Goal: Contribute content

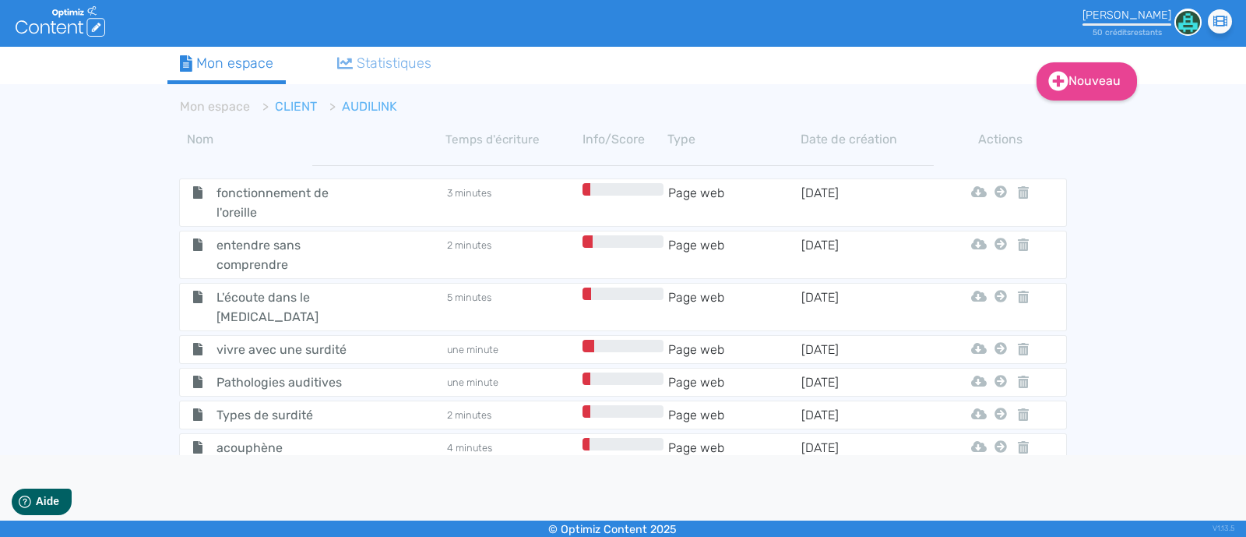
click at [287, 101] on link "CLIENT" at bounding box center [296, 106] width 42 height 15
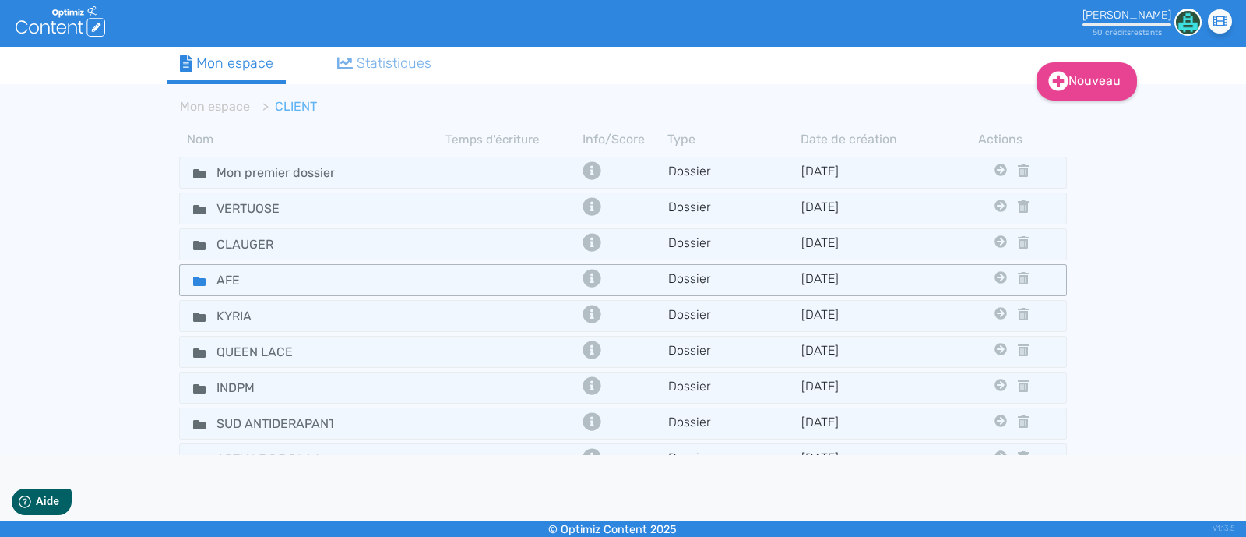
scroll to position [99, 0]
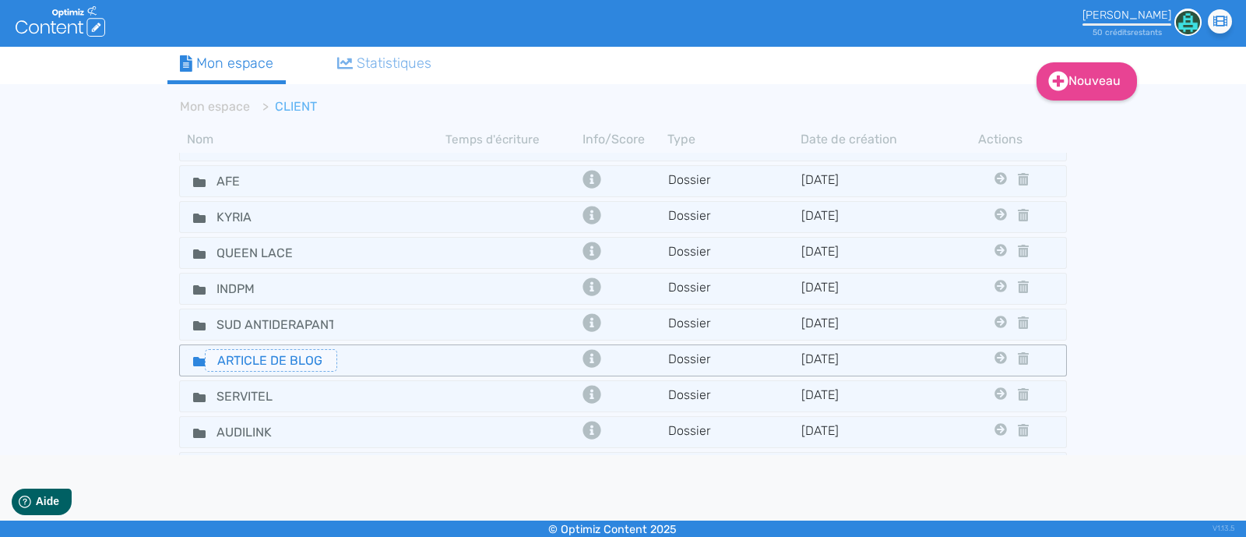
click at [292, 353] on input "ARTICLE DE BLOG" at bounding box center [271, 360] width 132 height 23
click at [306, 385] on input "SERVITEL" at bounding box center [263, 396] width 117 height 23
click at [365, 385] on div "SERVITEL" at bounding box center [312, 396] width 263 height 23
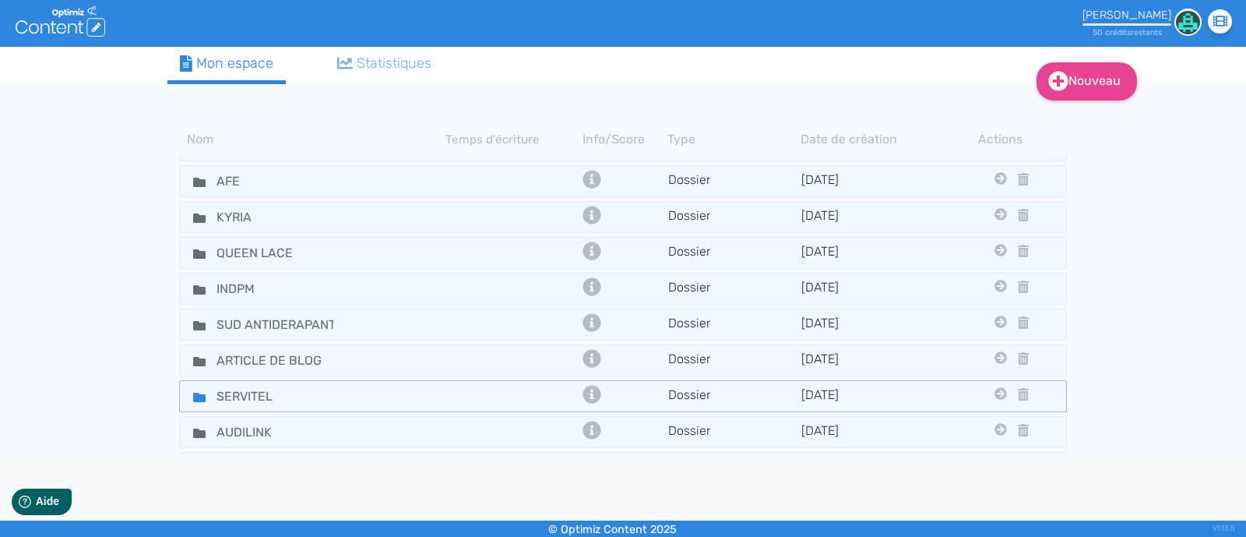
scroll to position [149, 0]
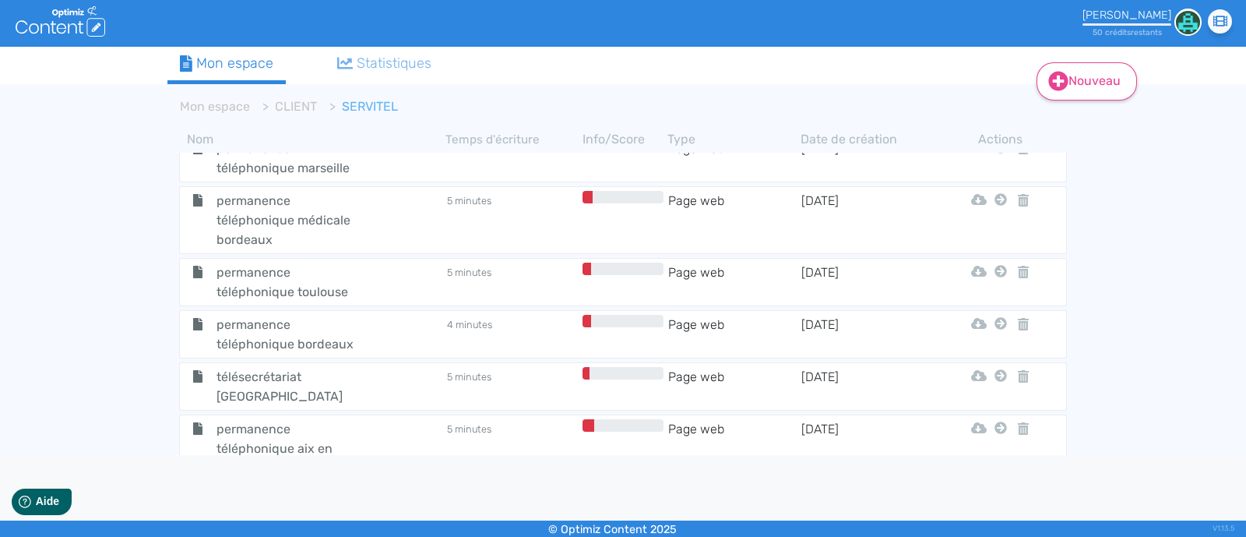
click at [1076, 91] on link "Nouveau" at bounding box center [1087, 81] width 100 height 38
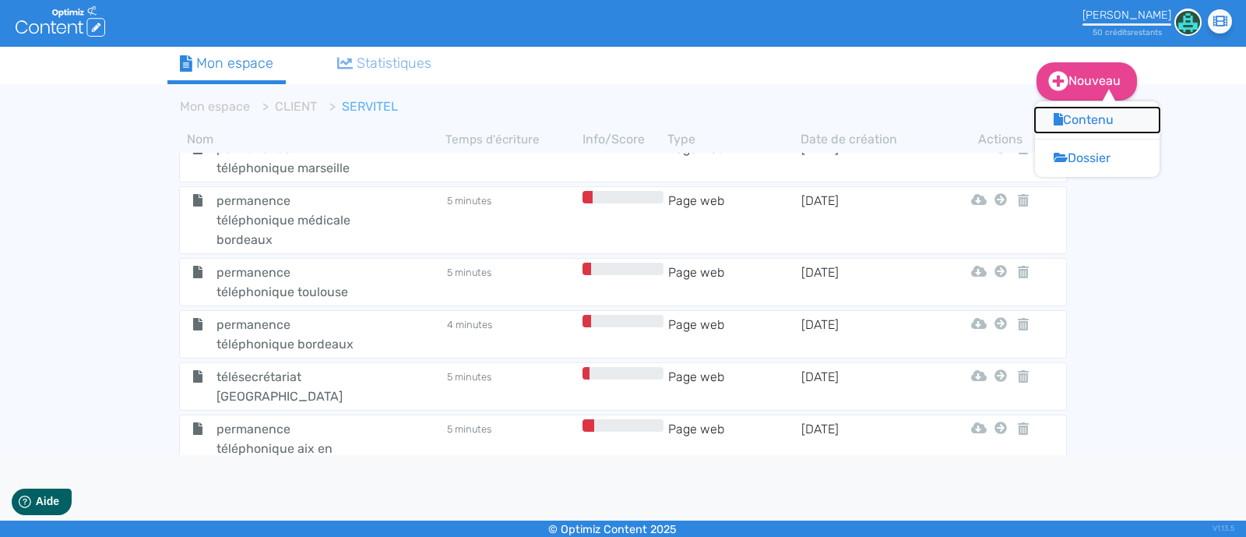
click at [1078, 125] on button "Contenu" at bounding box center [1097, 119] width 125 height 25
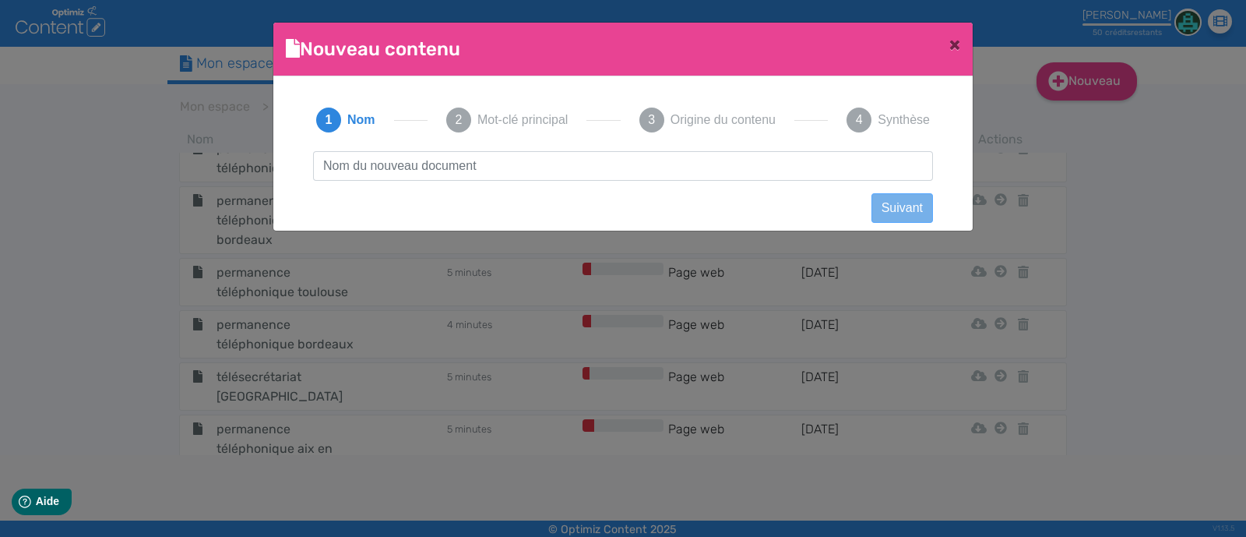
scroll to position [0, 0]
type input "télésecrétariat médical toulon"
click button "Suivant" at bounding box center [903, 208] width 62 height 30
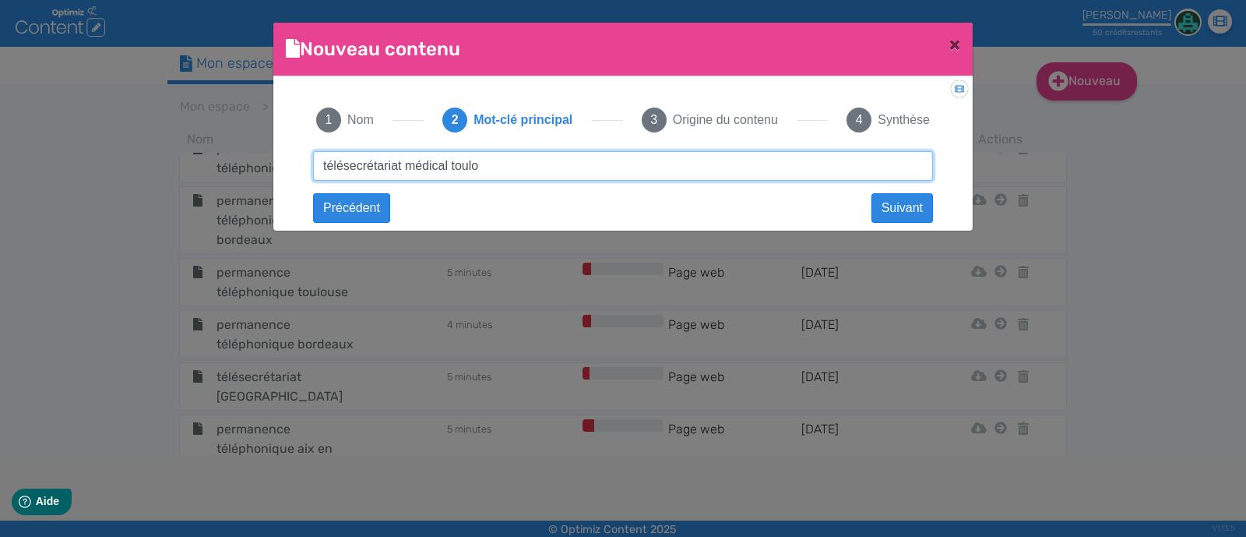
type input "télésecrétariat médical toulon"
click button "Suivant" at bounding box center [0, 0] width 0 height 0
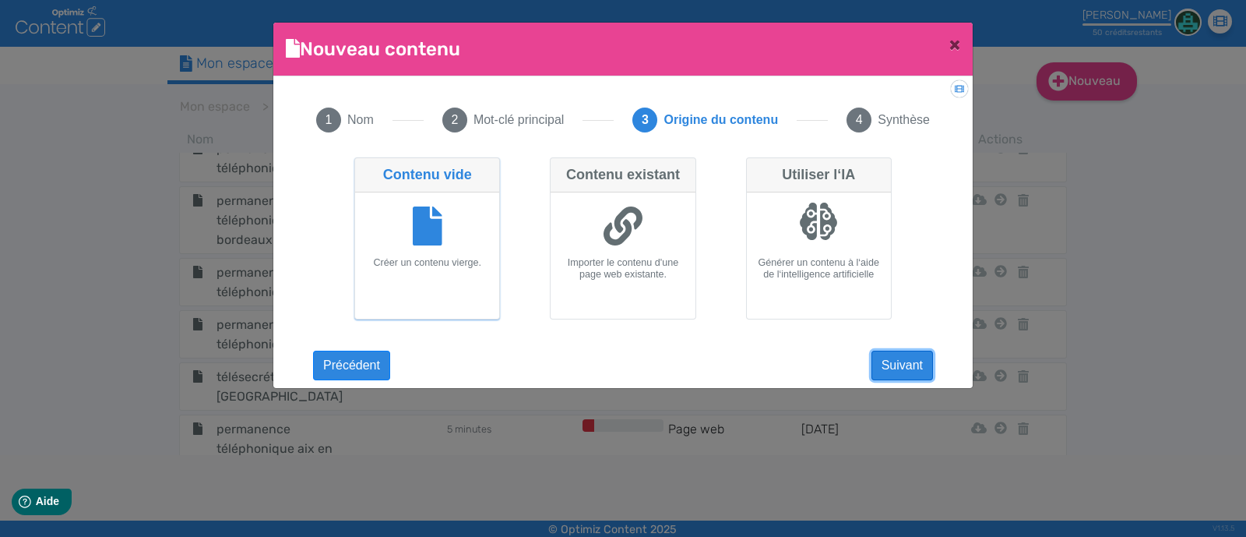
click at [882, 360] on button "Suivant" at bounding box center [903, 365] width 62 height 30
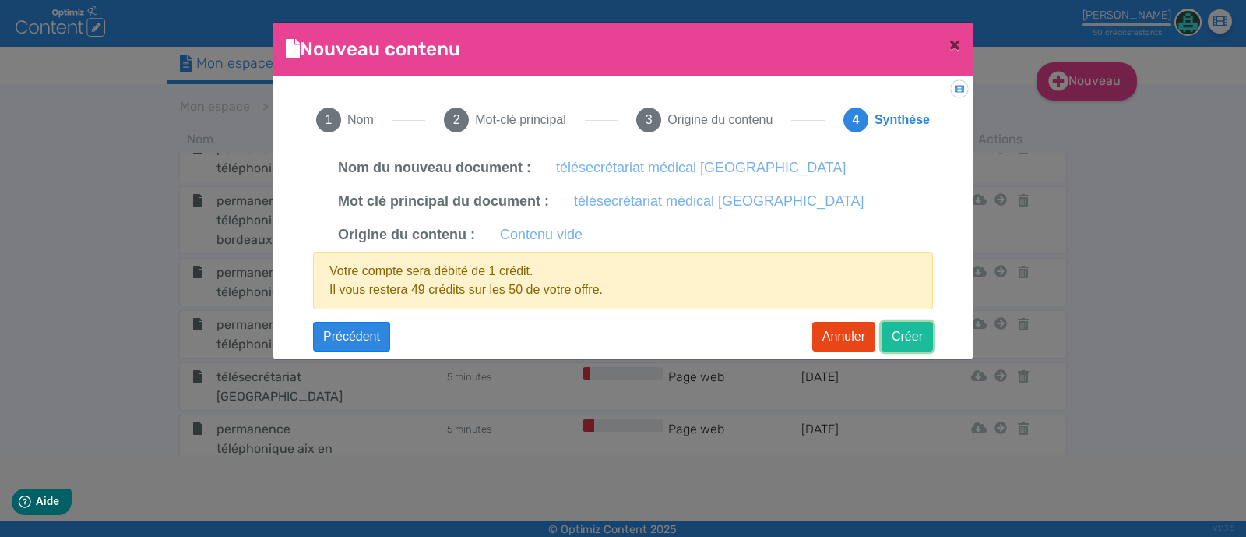
click at [904, 336] on button "Créer" at bounding box center [907, 337] width 51 height 30
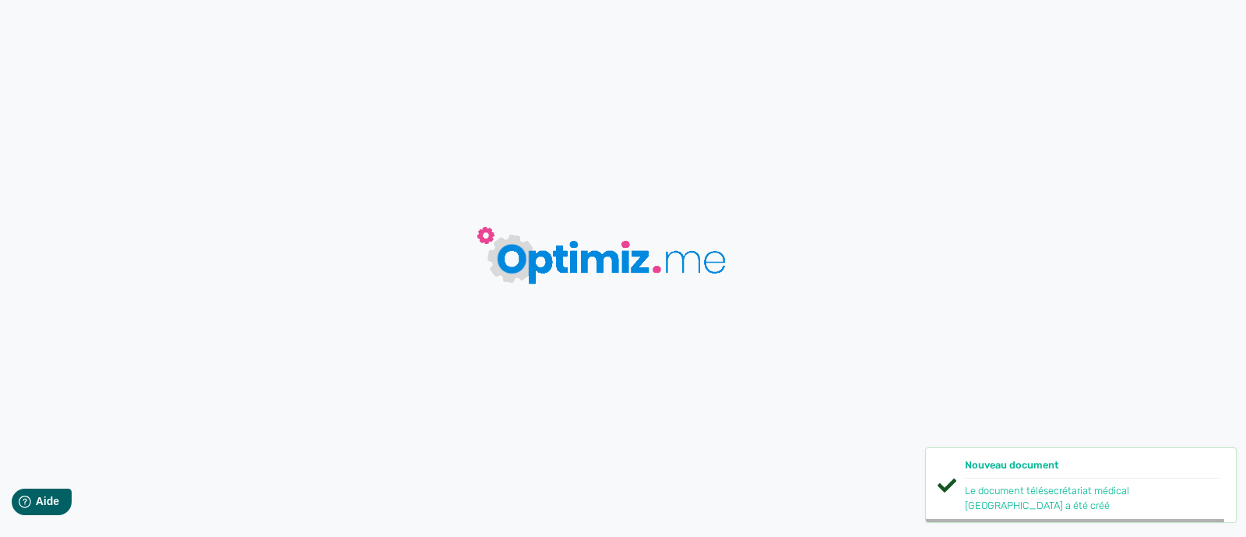
type input "télésecrétariat médical toulon"
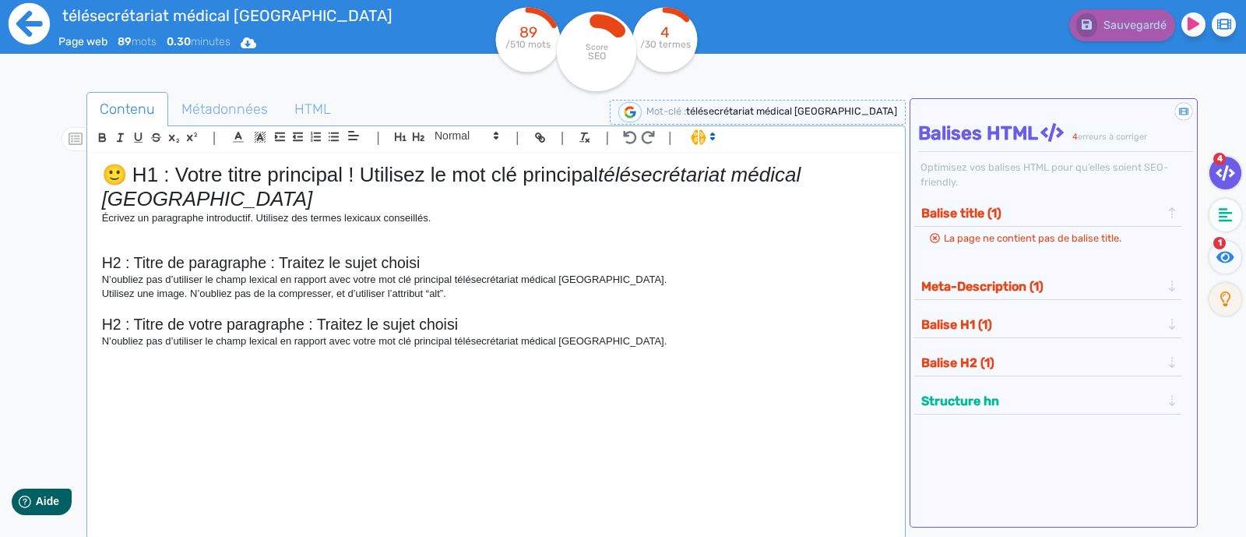
click at [30, 18] on icon at bounding box center [29, 23] width 41 height 41
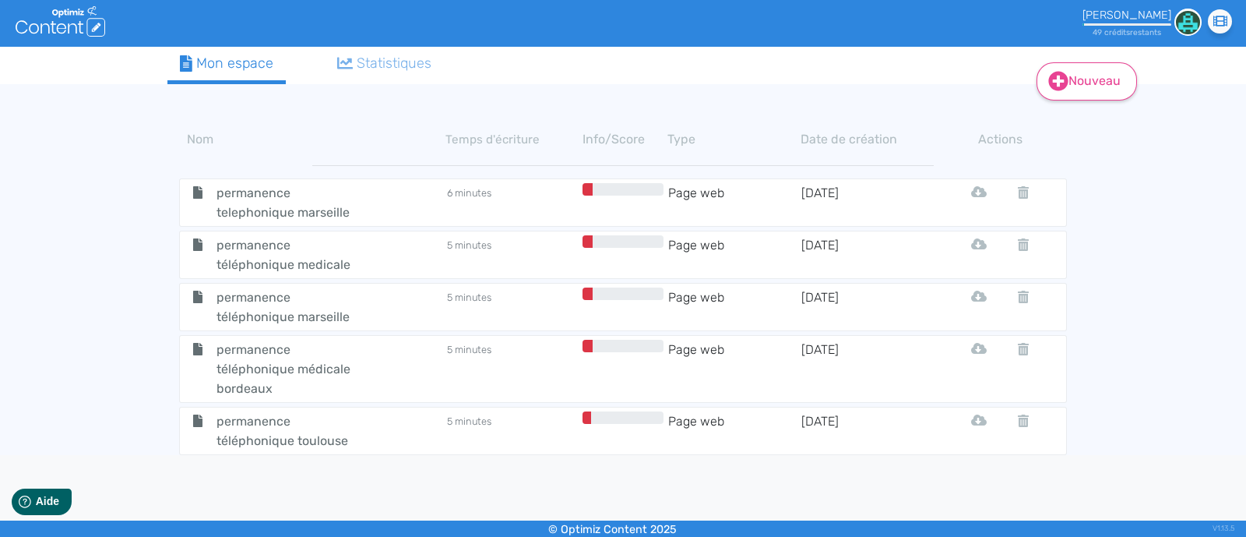
click at [1079, 87] on link "Nouveau" at bounding box center [1087, 81] width 100 height 38
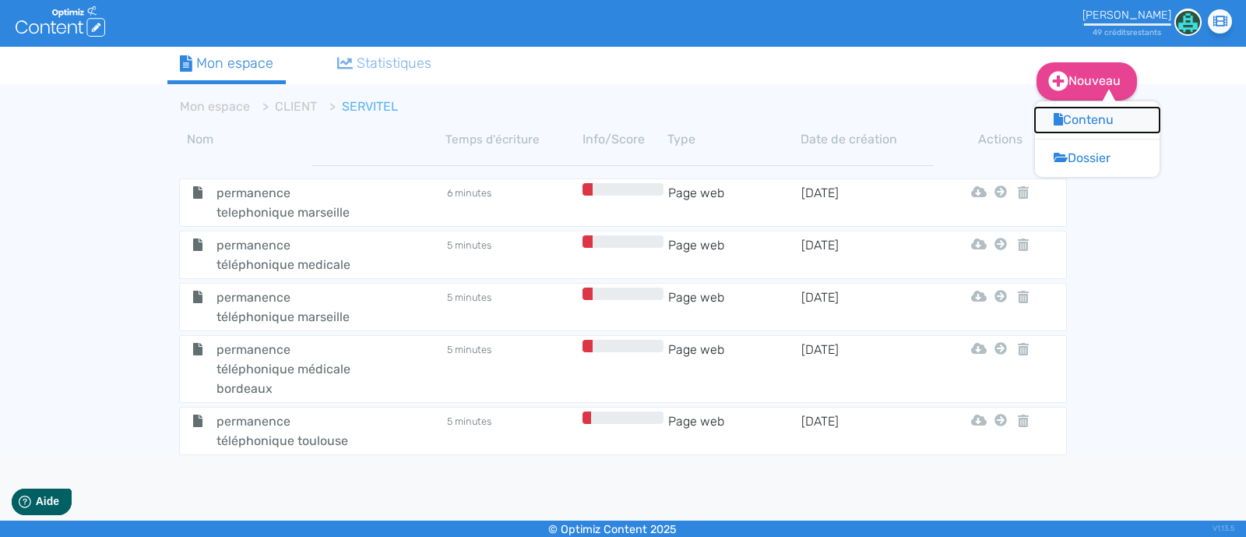
click at [1093, 114] on button "Contenu" at bounding box center [1097, 119] width 125 height 25
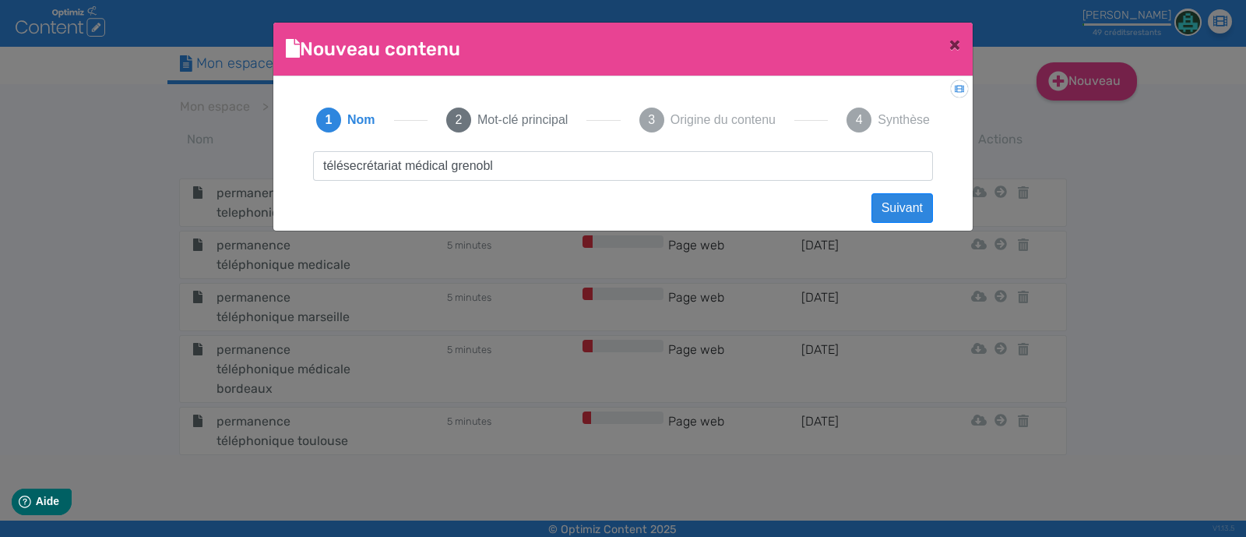
type input "télésecrétariat médical grenoble"
click button "Suivant" at bounding box center [903, 208] width 62 height 30
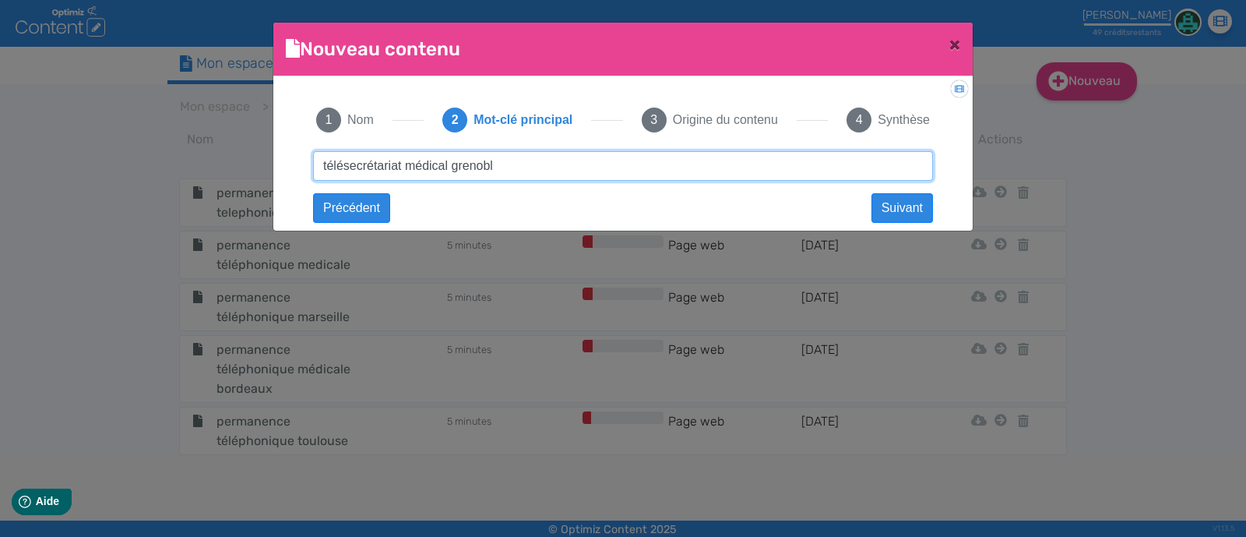
type input "télésecrétariat médical grenoble"
click button "Suivant" at bounding box center [0, 0] width 0 height 0
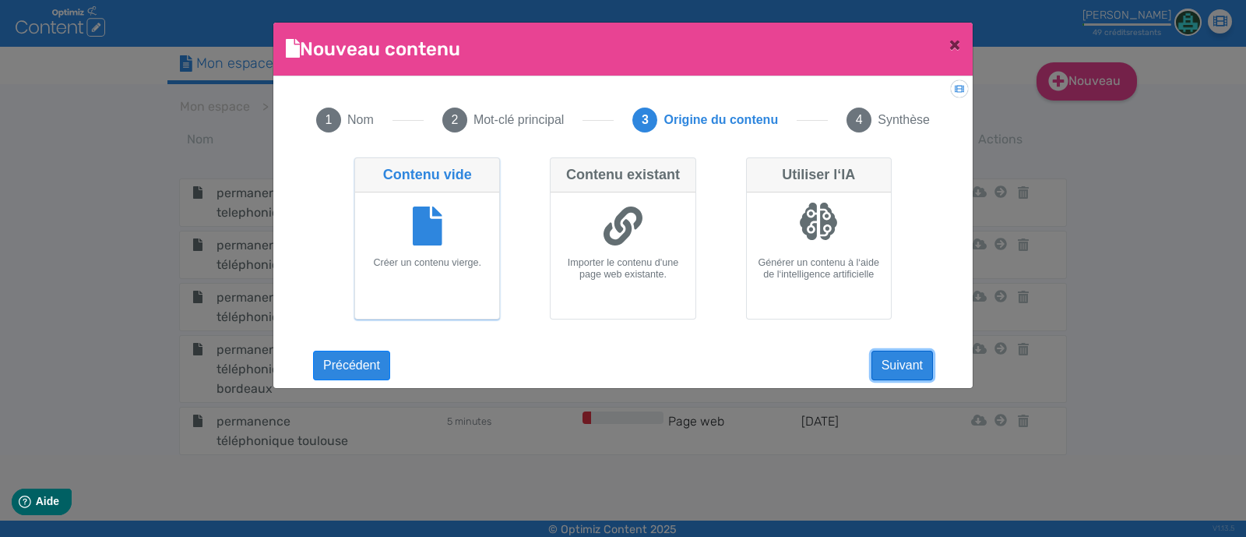
click at [883, 363] on button "Suivant" at bounding box center [903, 365] width 62 height 30
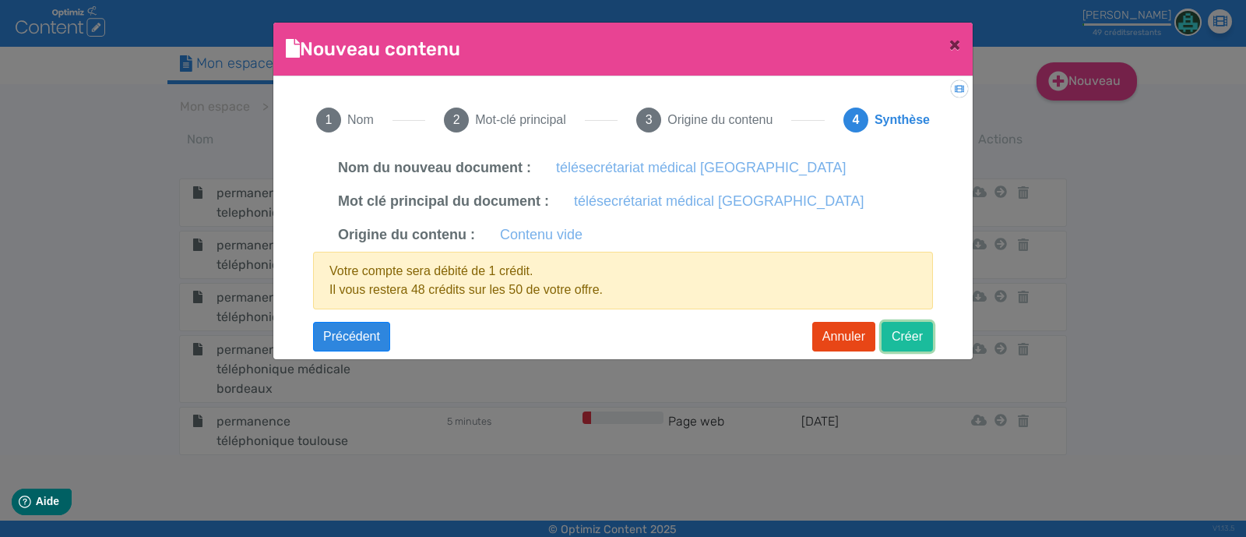
click at [914, 333] on button "Créer" at bounding box center [907, 337] width 51 height 30
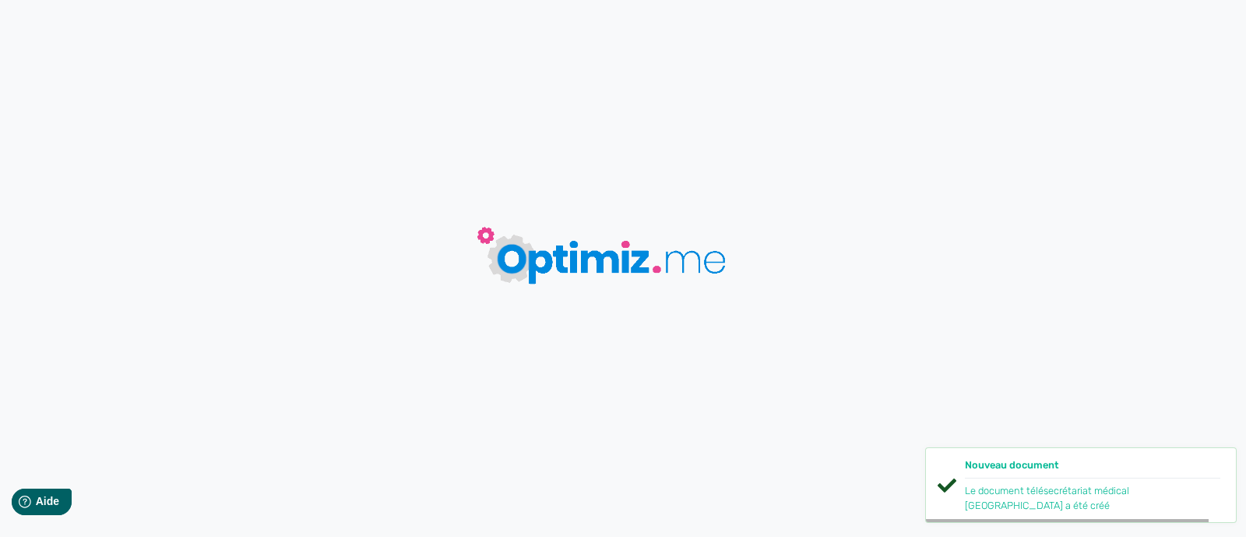
type input "télésecrétariat médical grenoble"
